Goal: Task Accomplishment & Management: Use online tool/utility

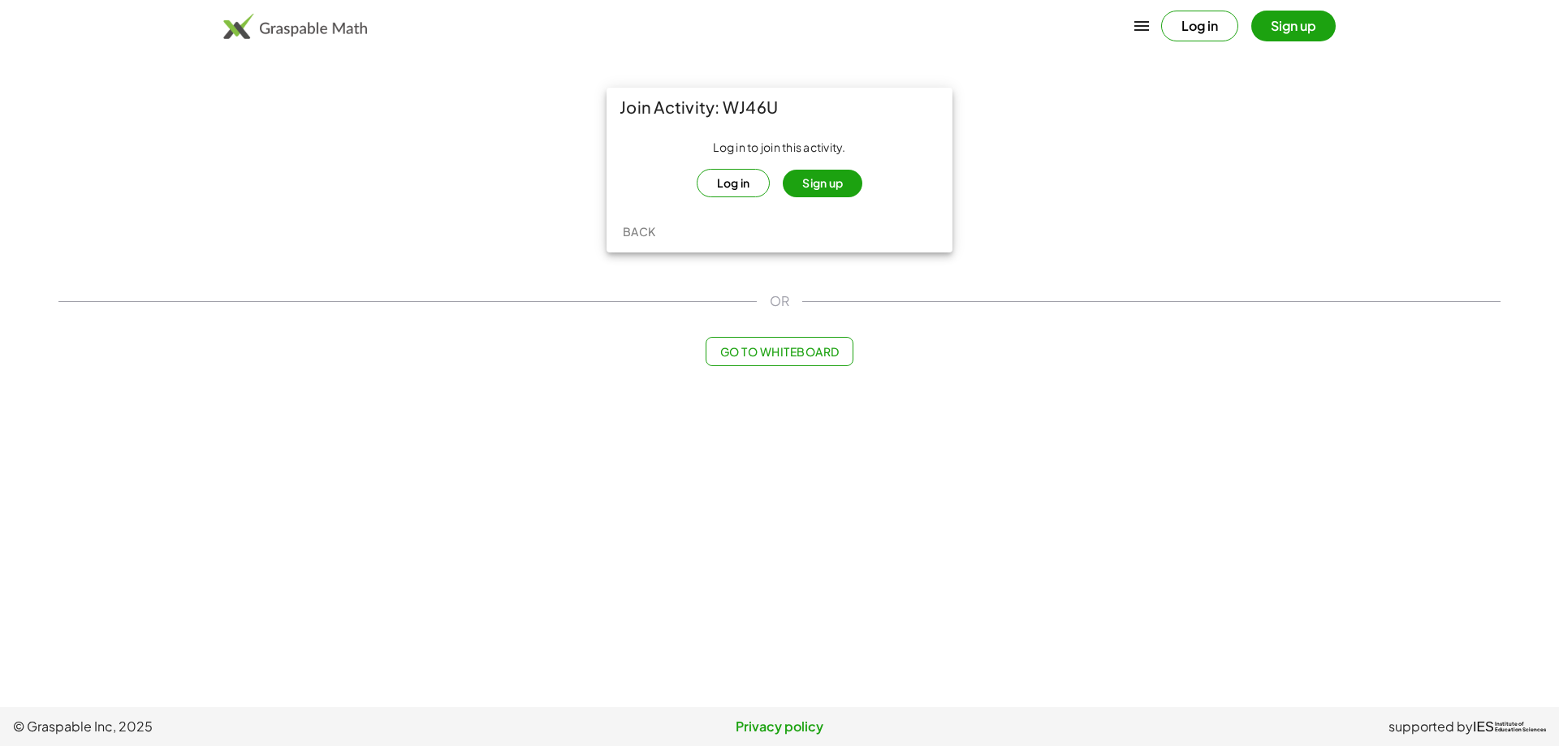
click at [739, 176] on button "Log in" at bounding box center [734, 183] width 74 height 28
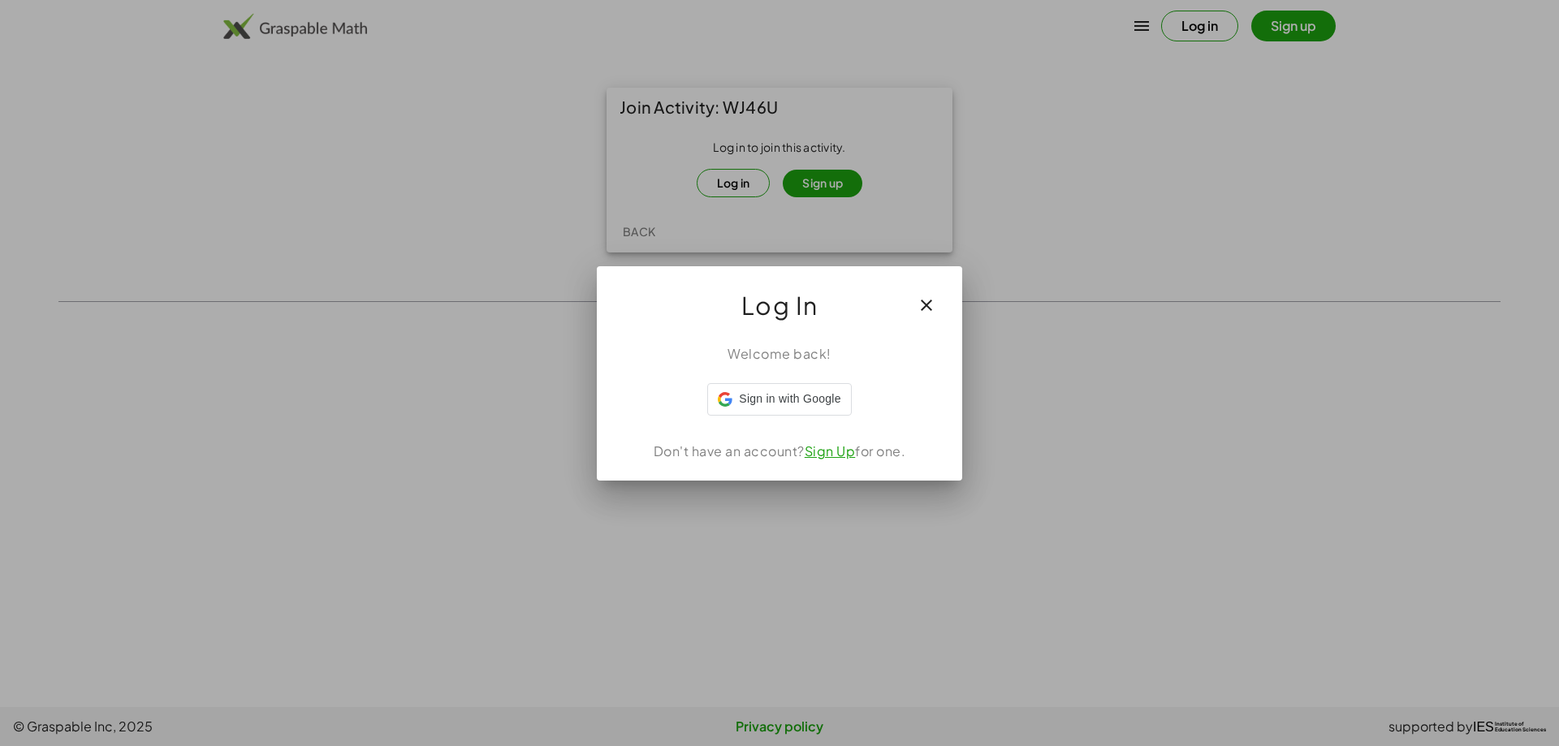
click at [929, 316] on button "button" at bounding box center [926, 305] width 39 height 39
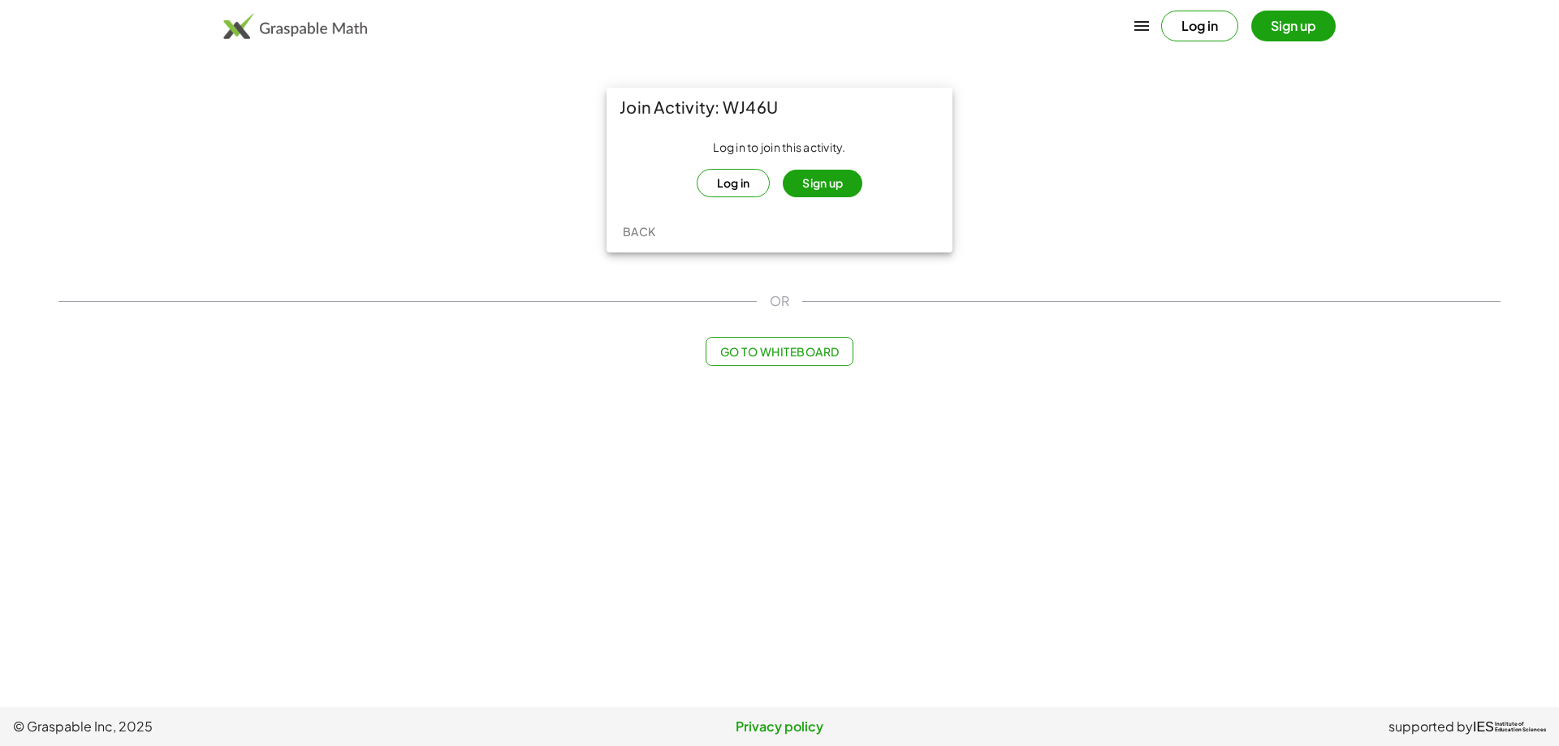
click at [736, 184] on button "Log in" at bounding box center [734, 183] width 74 height 28
